Goal: Find specific page/section: Find specific page/section

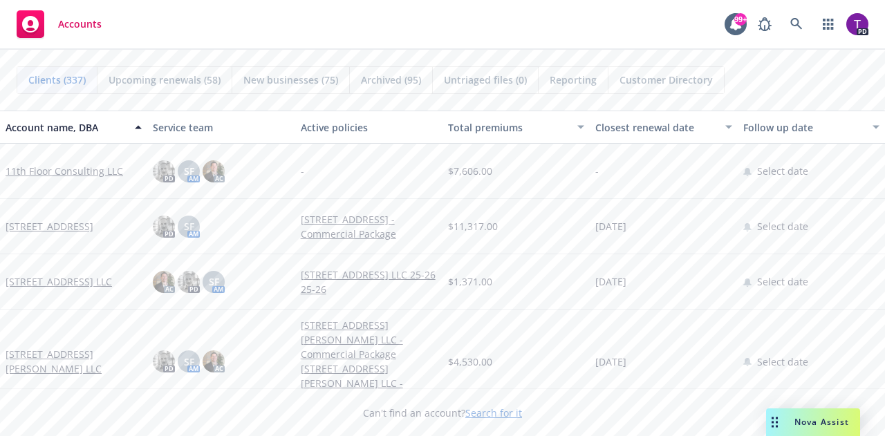
click at [481, 413] on link "Search for it" at bounding box center [493, 412] width 57 height 13
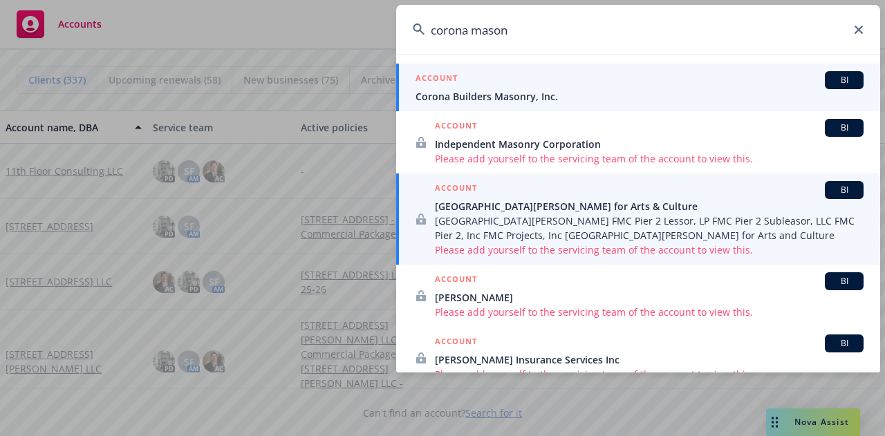
type input "corona mason"
click at [485, 85] on div "ACCOUNT BI" at bounding box center [639, 80] width 448 height 18
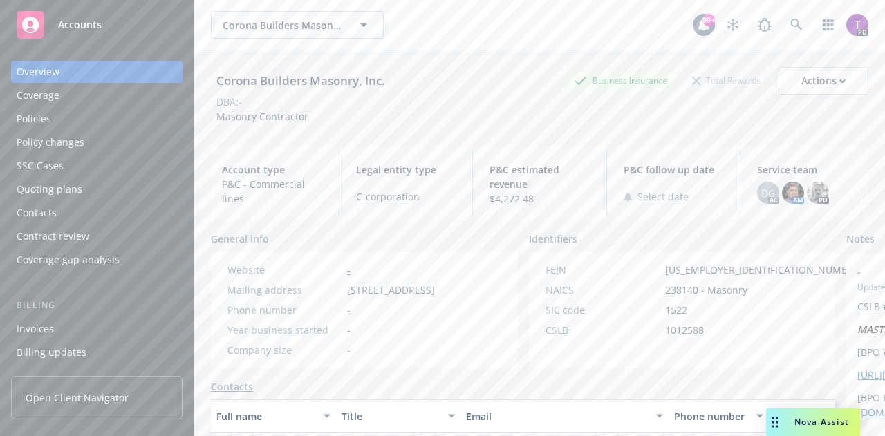
click at [48, 118] on div "Policies" at bounding box center [34, 119] width 35 height 22
